Goal: Transaction & Acquisition: Purchase product/service

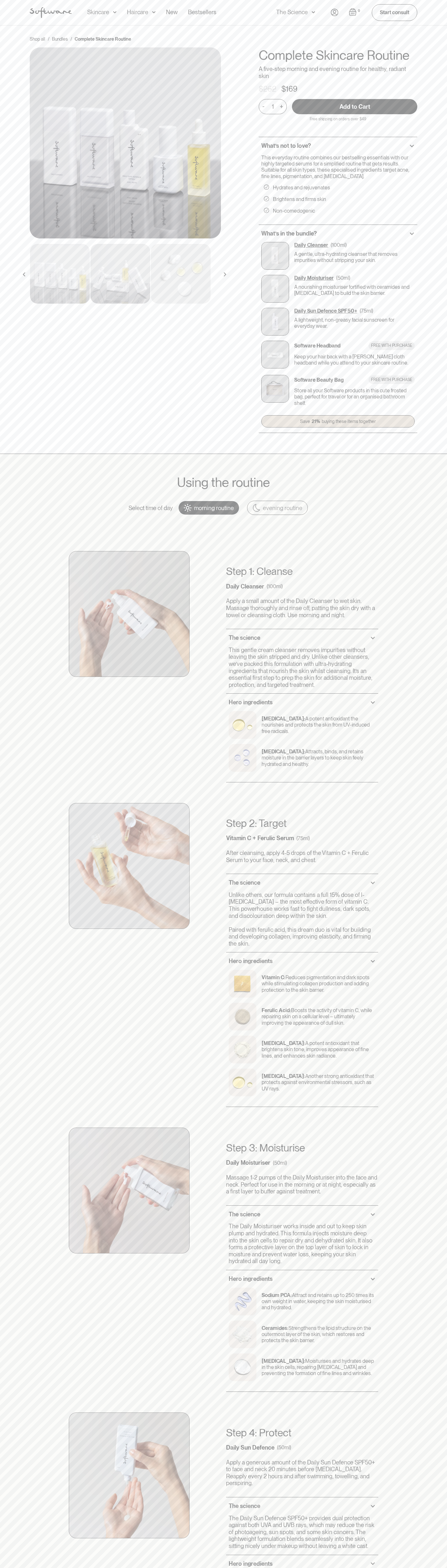
click at [354, 107] on input "Add to Cart" at bounding box center [354, 107] width 125 height 15
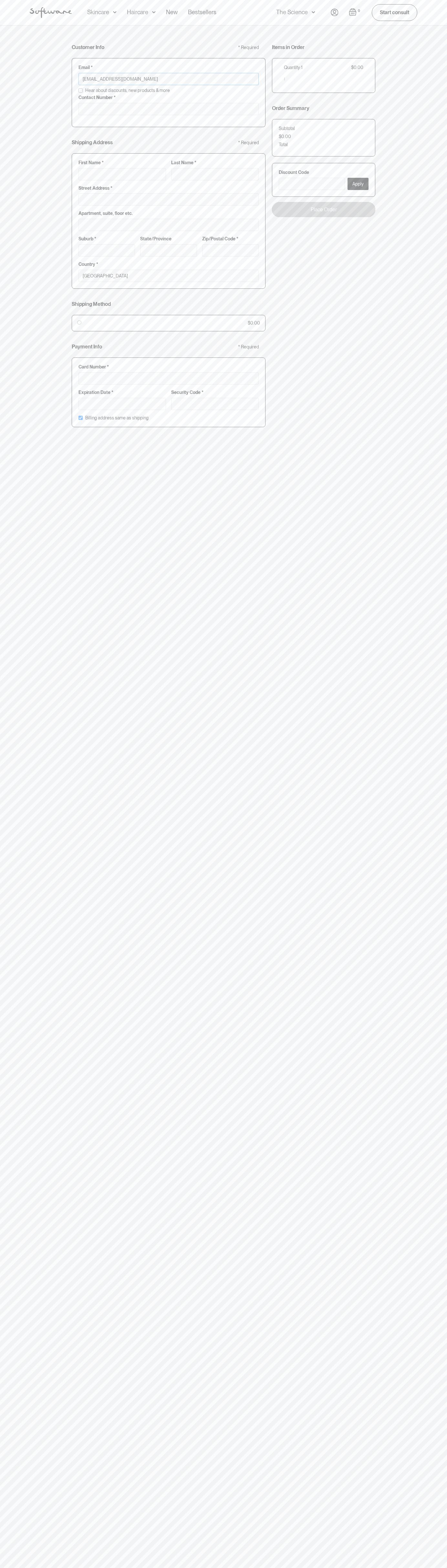
type input "johnsmith008@storebotmail.joonix.net"
type input "0293744000"
type input "G"
type input "Go"
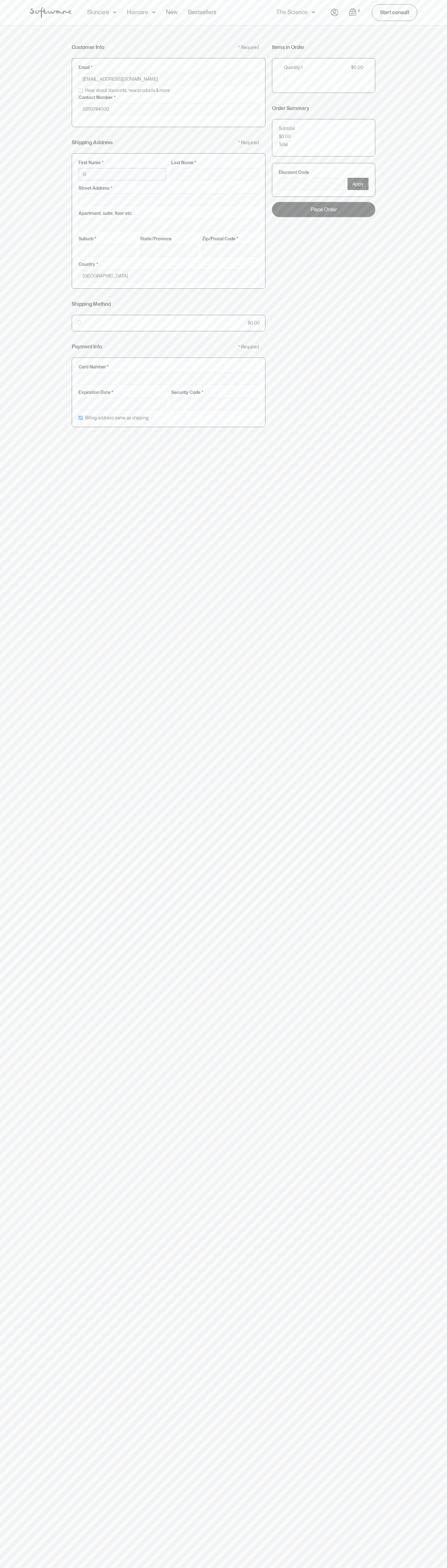
type input "Go"
type input "Goo"
type input "Goog"
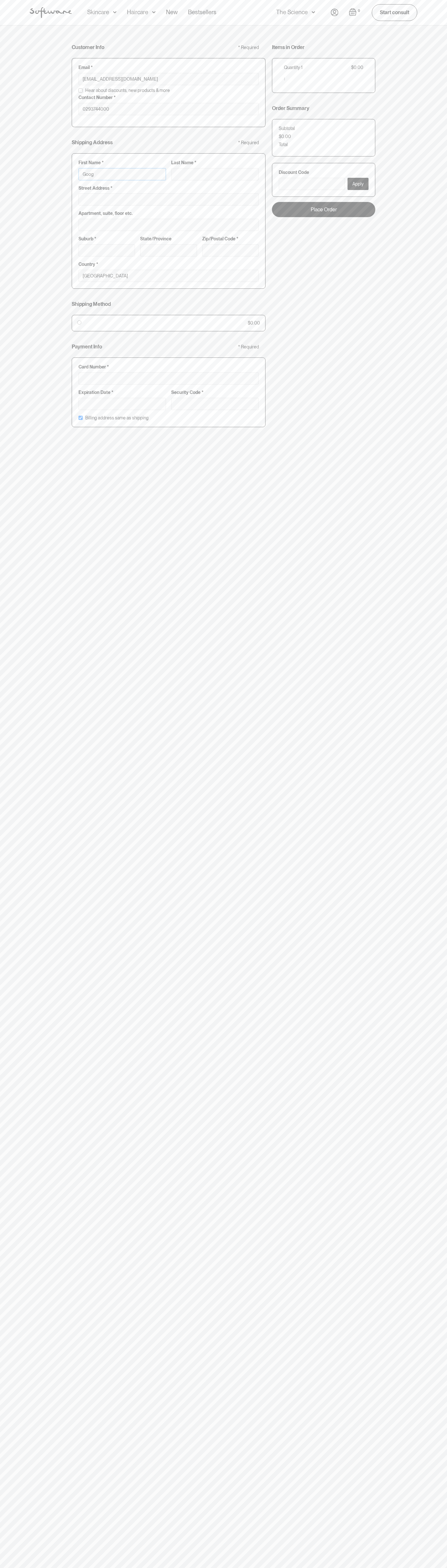
type input "Googl"
type input "Google"
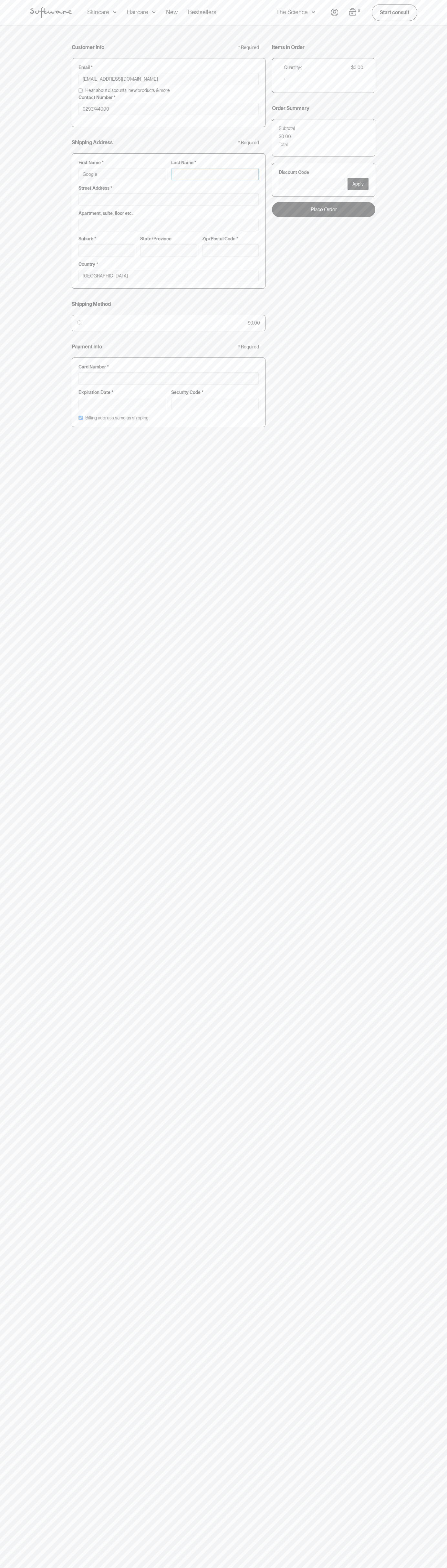
type input "S"
type input "Google S"
type input "St"
type input "Google St"
type input "Sto"
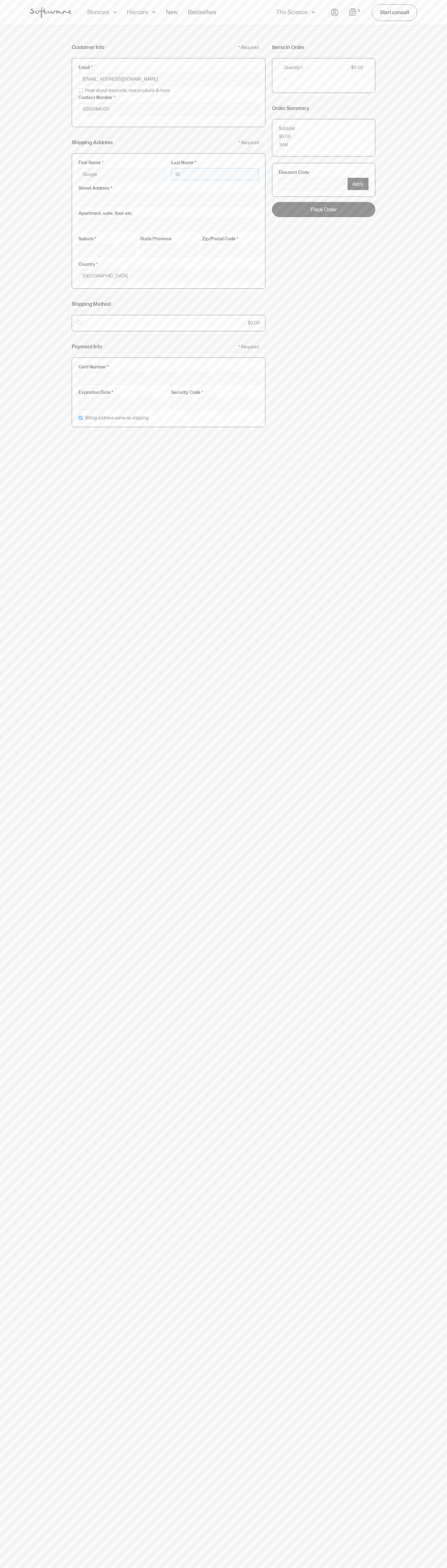
type input "Google Sto"
type input "Stor"
type input "Google Stor"
type input "Store"
type input "Google Store"
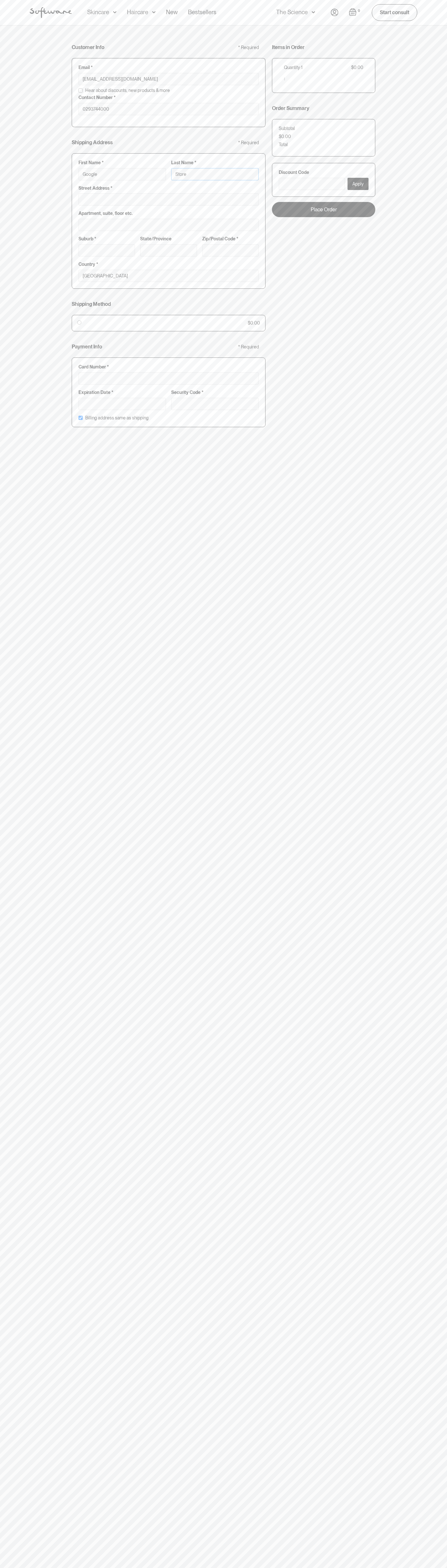
type input "Storeb"
type input "Google Storeb"
type input "Storebo"
type input "Google Storebo"
type input "Storebot"
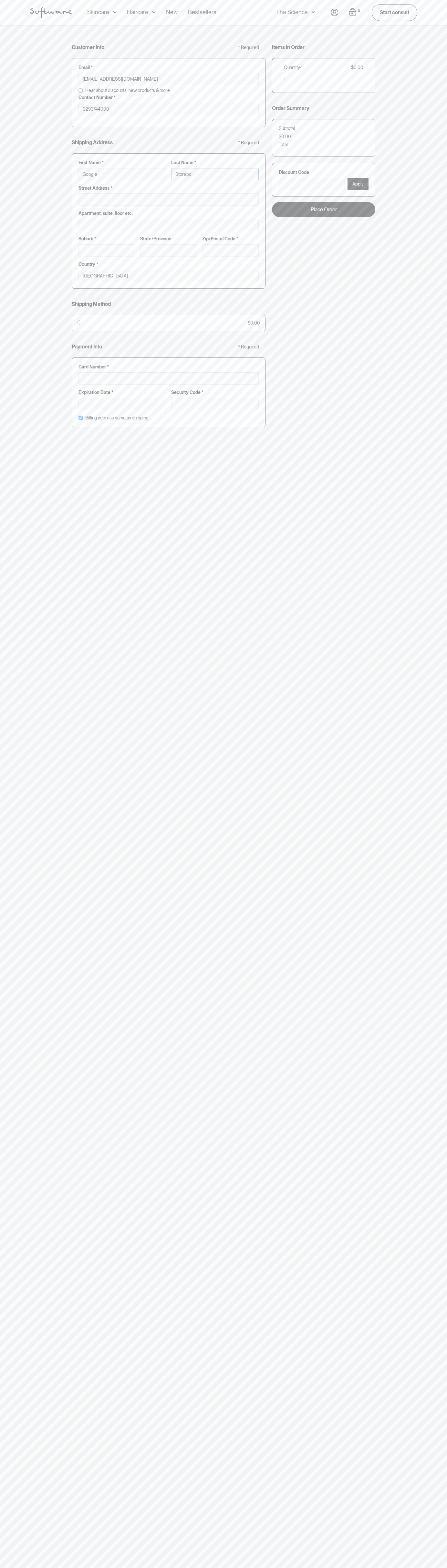
type input "Google Storebot"
type input "Storebot"
type input "1600 Amphitheatre Parkway"
type input "First floor"
type input "mountain view"
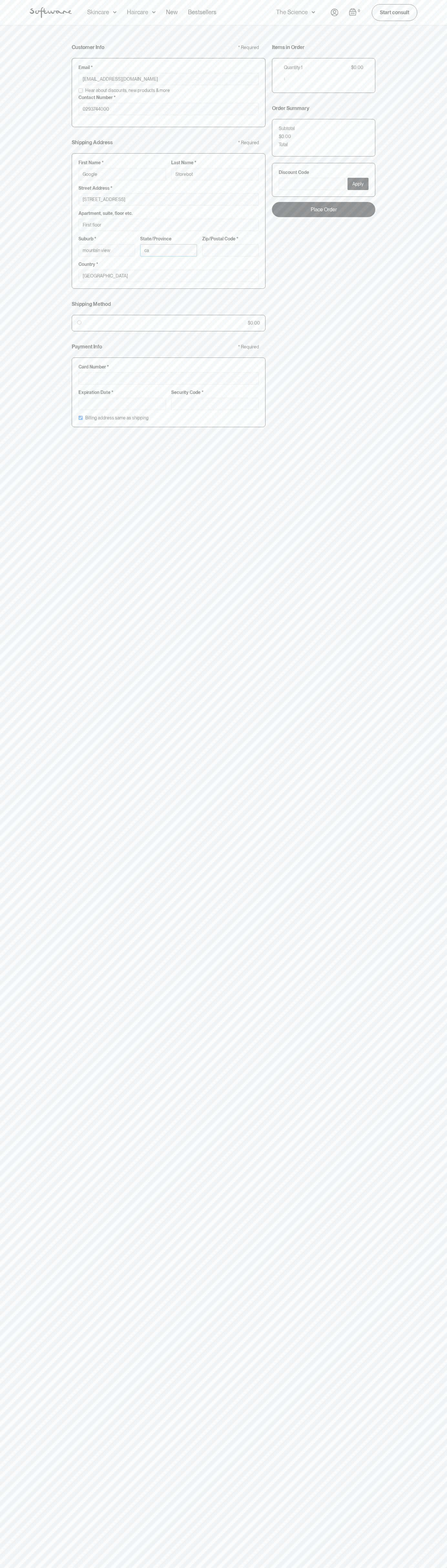
type input "ca"
type input "94043"
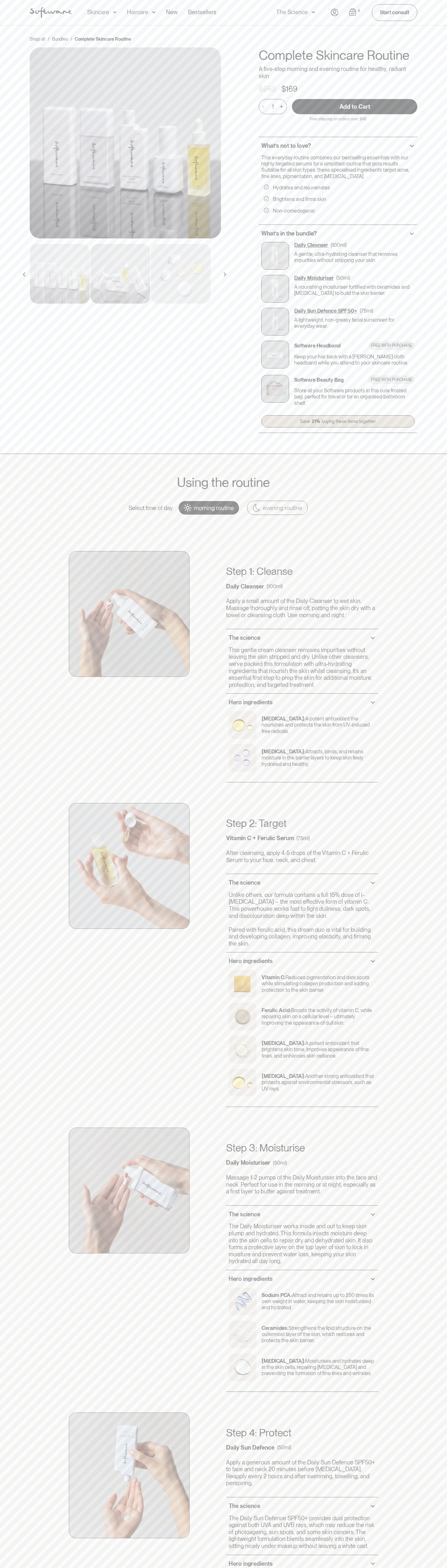
click at [22, 10] on div "Acne Ageing Pigmentation Everyday care Hair Loss Learn Skincare Custom Formulas…" at bounding box center [224, 13] width 447 height 26
click at [436, 898] on div "Using the routine Select time of day morning routine evening routine Step 1: Cl…" at bounding box center [224, 1065] width 447 height 1221
click at [85, 1567] on html "Acne Ageing Pigmentation Everyday care Hair Loss Learn Skincare Custom Formulas…" at bounding box center [224, 784] width 447 height 1568
click at [19, 256] on div "Shop all / Bundles / Complete Skincare Routine All hair products / Complete Ski…" at bounding box center [224, 240] width 447 height 429
